Goal: Transaction & Acquisition: Subscribe to service/newsletter

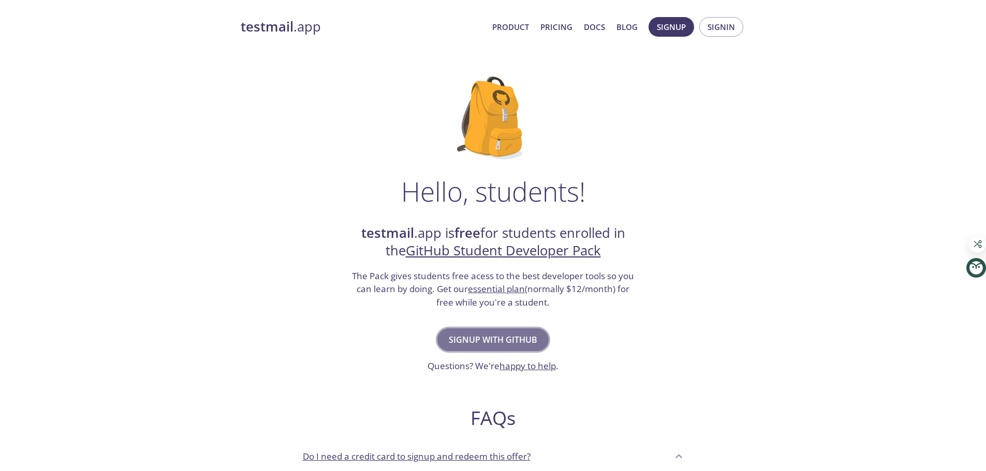
click at [516, 344] on span "Signup with GitHub" at bounding box center [493, 340] width 88 height 14
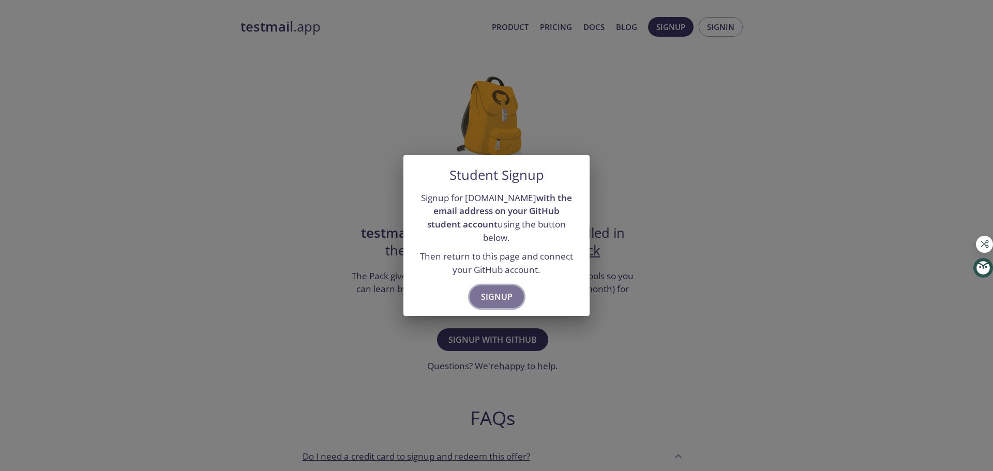
click at [503, 290] on span "Signup" at bounding box center [497, 297] width 32 height 14
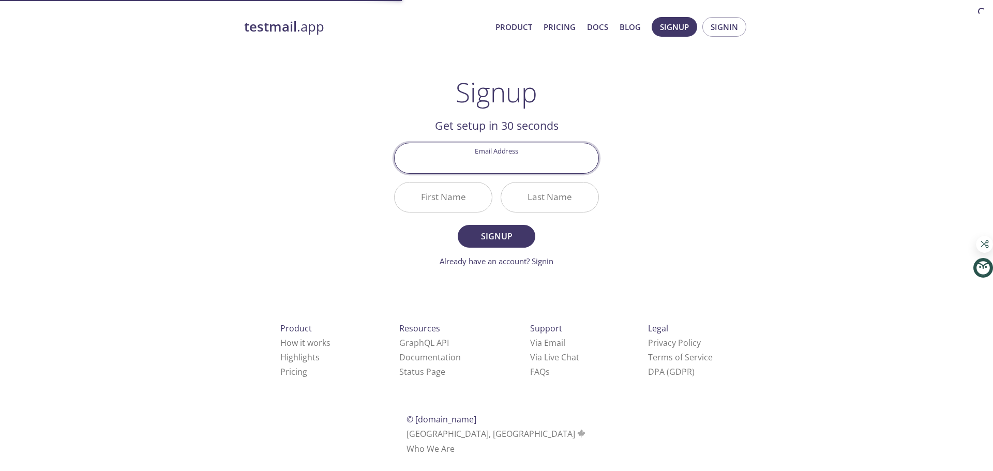
click at [510, 158] on input "Email Address" at bounding box center [497, 157] width 204 height 29
type input "kalyanshnu14s@gmail.com"
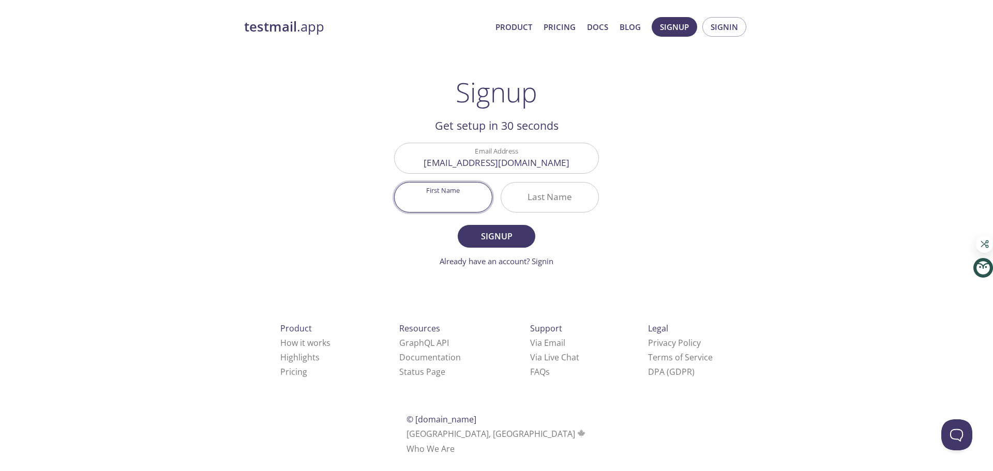
click at [452, 191] on input "First Name" at bounding box center [443, 197] width 97 height 29
type input "Kalyanshnu"
click at [573, 198] on input "Last Name" at bounding box center [549, 197] width 97 height 29
type input "Saikia"
click at [515, 225] on button "Signup" at bounding box center [497, 236] width 78 height 23
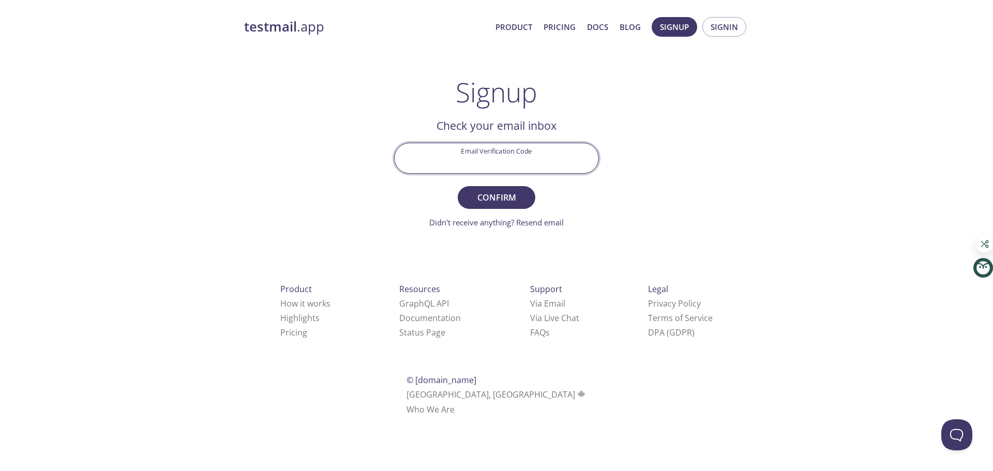
click at [537, 161] on input "Email Verification Code" at bounding box center [497, 157] width 204 height 29
type input "DQGKAQ9"
click at [500, 199] on span "Confirm" at bounding box center [496, 197] width 55 height 14
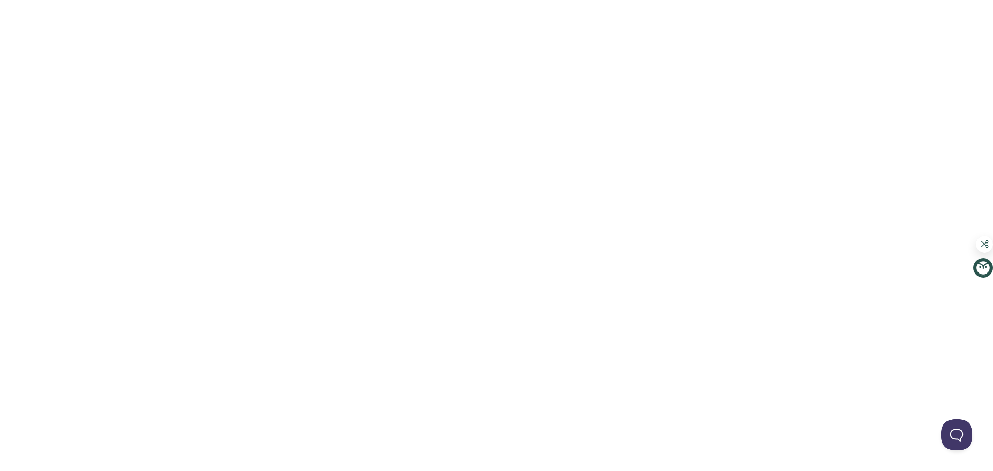
click at [617, 0] on html "Automate email tests | loved by developers & QA teams" at bounding box center [496, 0] width 993 height 0
click at [582, 0] on html "Automate email tests | loved by developers & QA teams" at bounding box center [496, 0] width 993 height 0
click at [954, 436] on button "Open Beacon popover" at bounding box center [955, 433] width 31 height 31
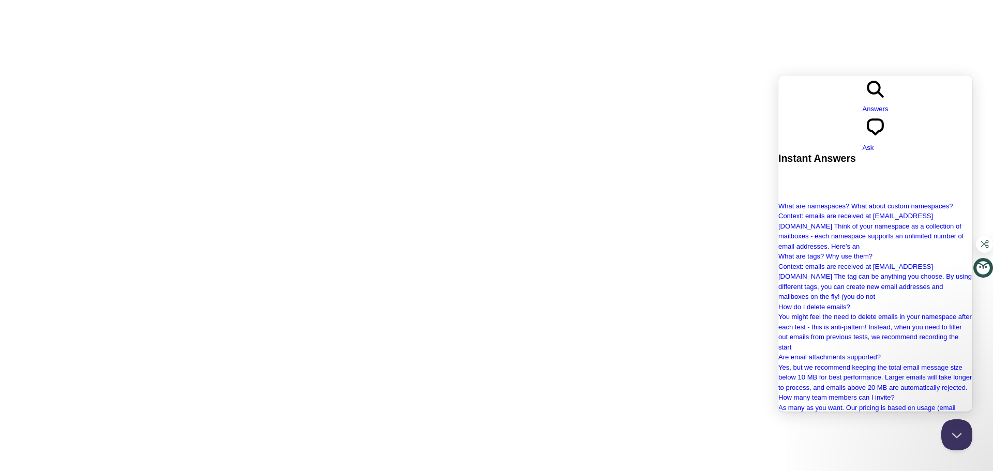
click at [615, 0] on html "Automate email tests | loved by developers & QA teams" at bounding box center [496, 0] width 993 height 0
click at [957, 432] on button "Close Beacon popover" at bounding box center [955, 433] width 31 height 31
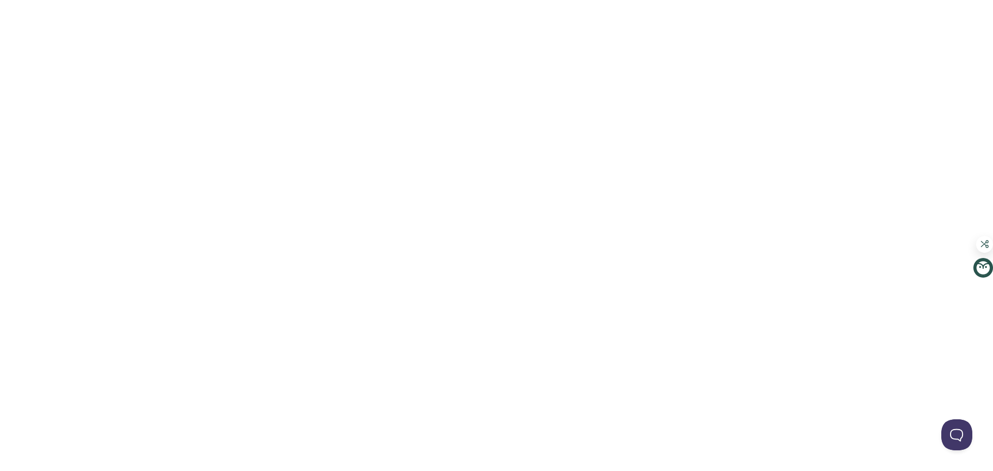
click at [667, 0] on html "Automate email tests | loved by developers & QA teams" at bounding box center [496, 0] width 993 height 0
